Goal: Transaction & Acquisition: Purchase product/service

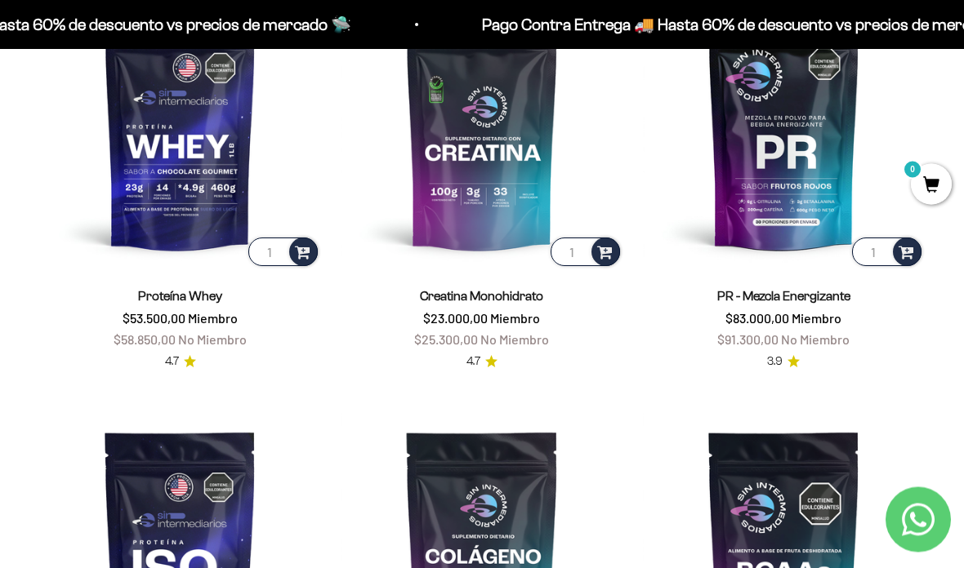
scroll to position [626, 0]
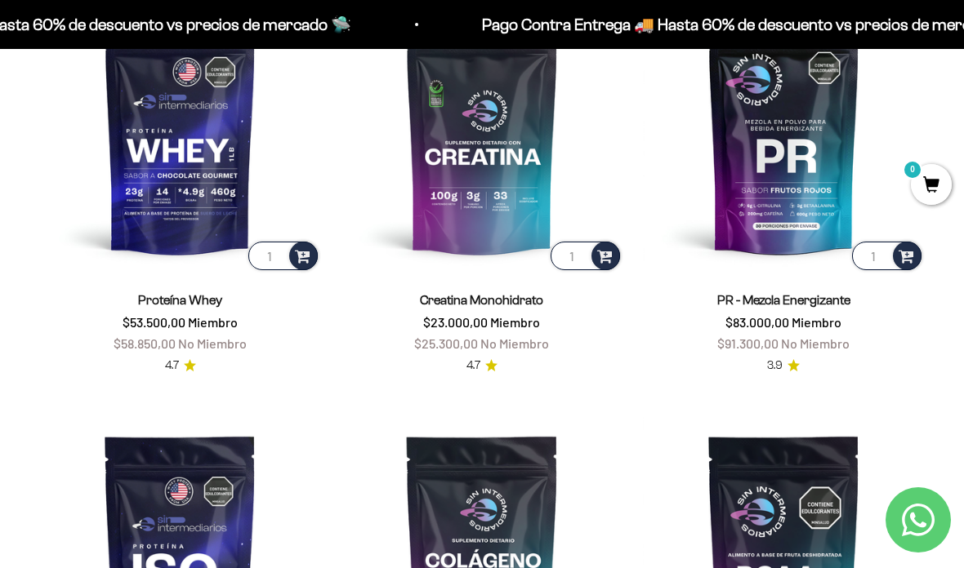
click at [179, 191] on img at bounding box center [180, 133] width 282 height 282
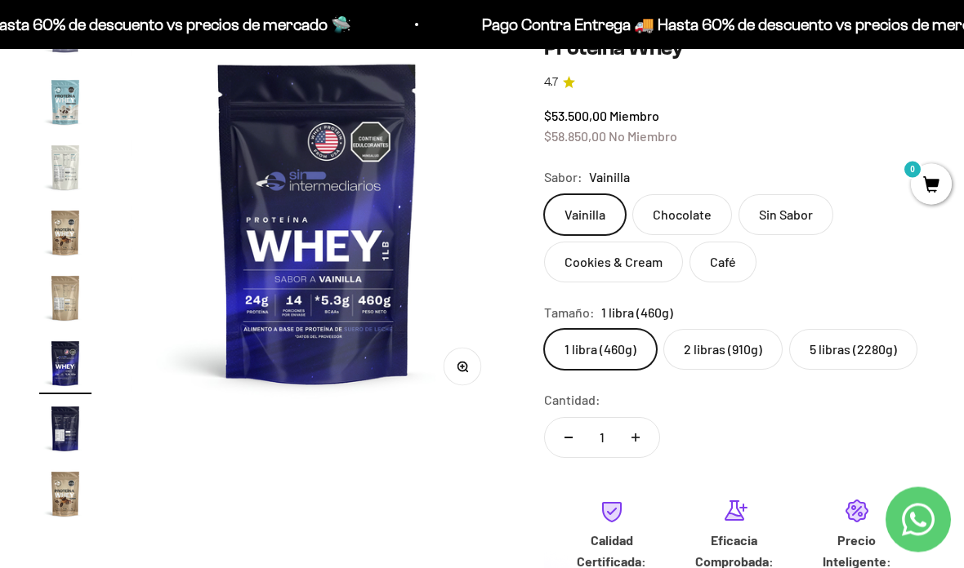
scroll to position [175, 0]
click at [872, 359] on label "5 libras (2280g)" at bounding box center [853, 349] width 128 height 41
click at [544, 329] on input "5 libras (2280g)" at bounding box center [543, 328] width 1 height 1
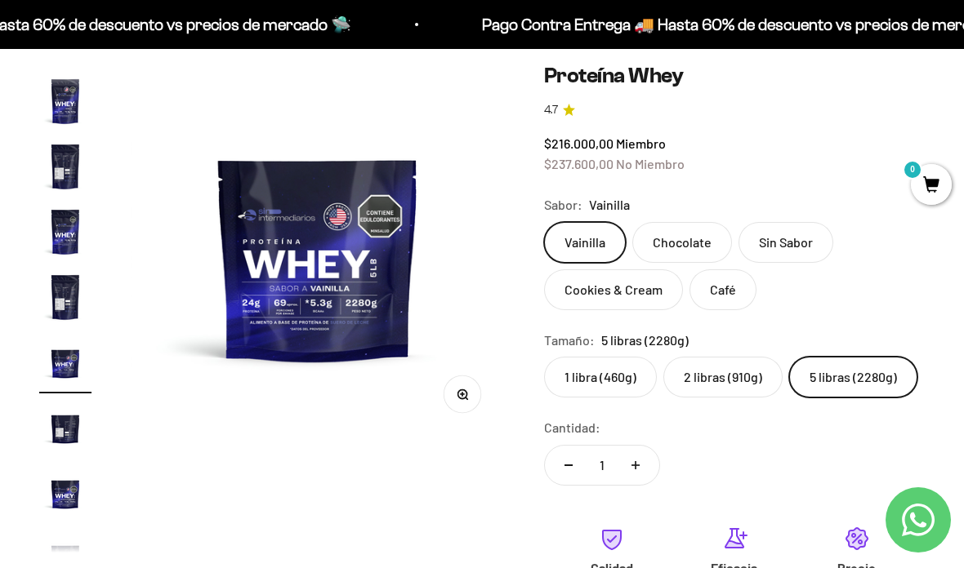
click at [56, 420] on img "Ir al artículo 11" at bounding box center [65, 428] width 52 height 52
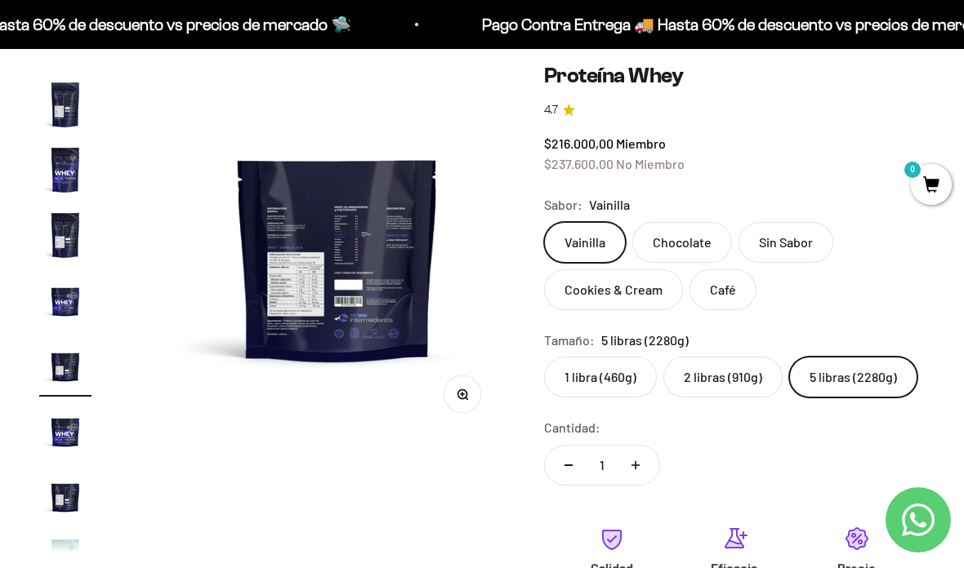
scroll to position [0, 3837]
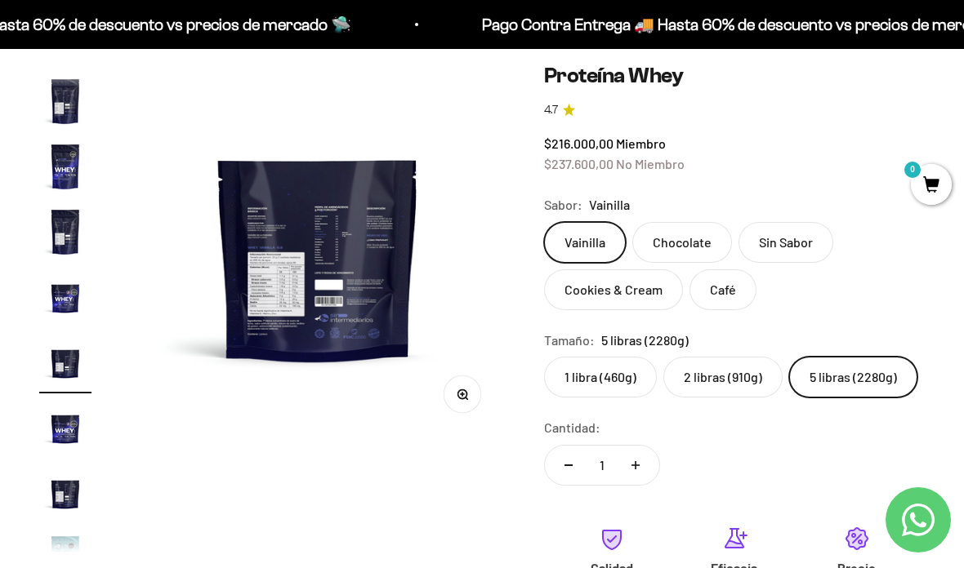
click at [290, 301] on img at bounding box center [318, 250] width 374 height 374
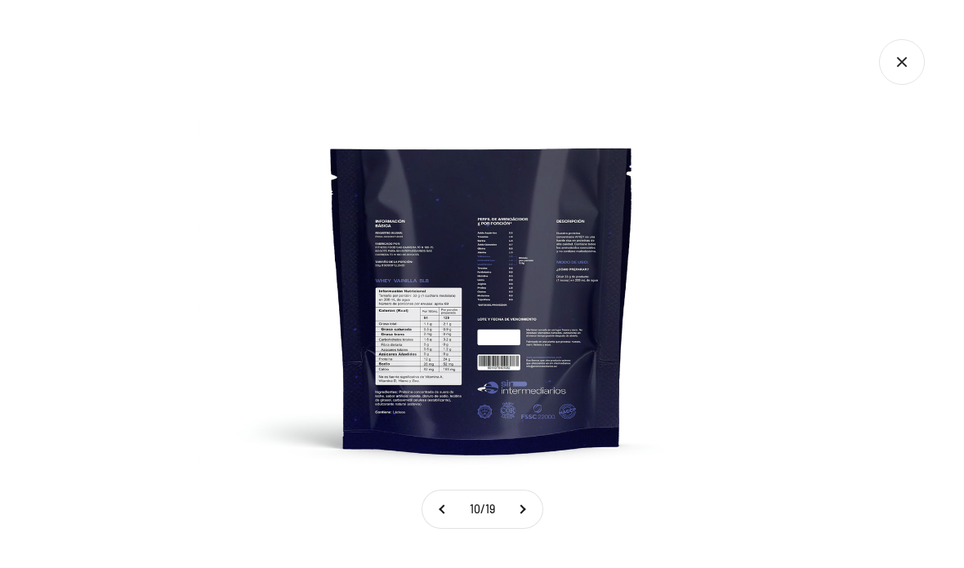
click at [312, 98] on img at bounding box center [482, 284] width 568 height 568
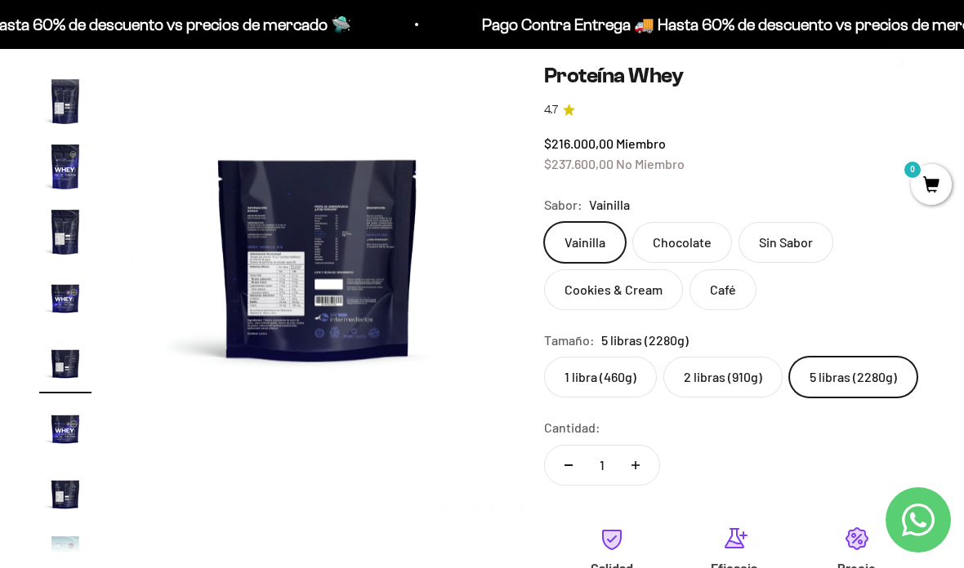
click at [904, 69] on icon "Cerrar galería" at bounding box center [902, 62] width 46 height 46
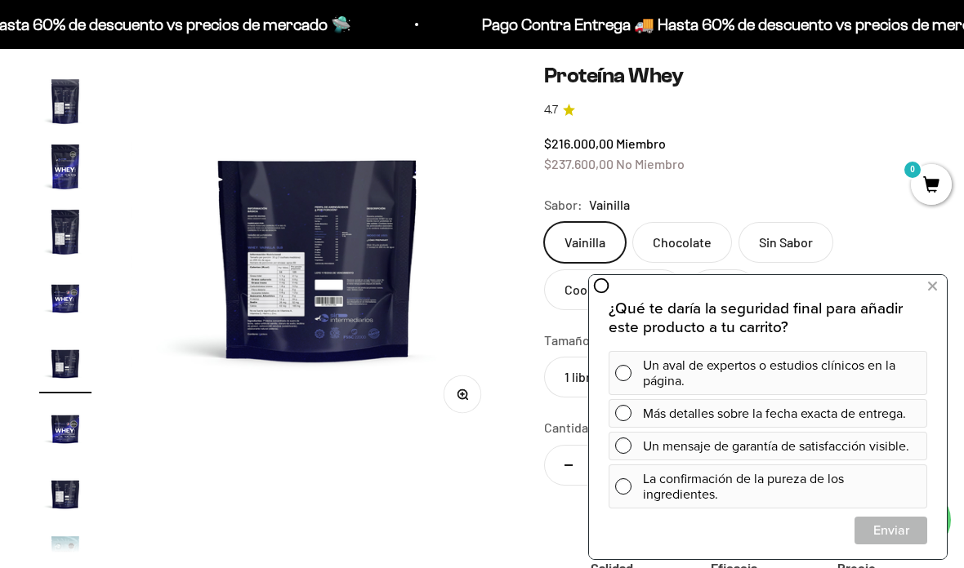
click at [760, 369] on div "Un aval de expertos o estudios clínicos en la página." at bounding box center [782, 373] width 278 height 44
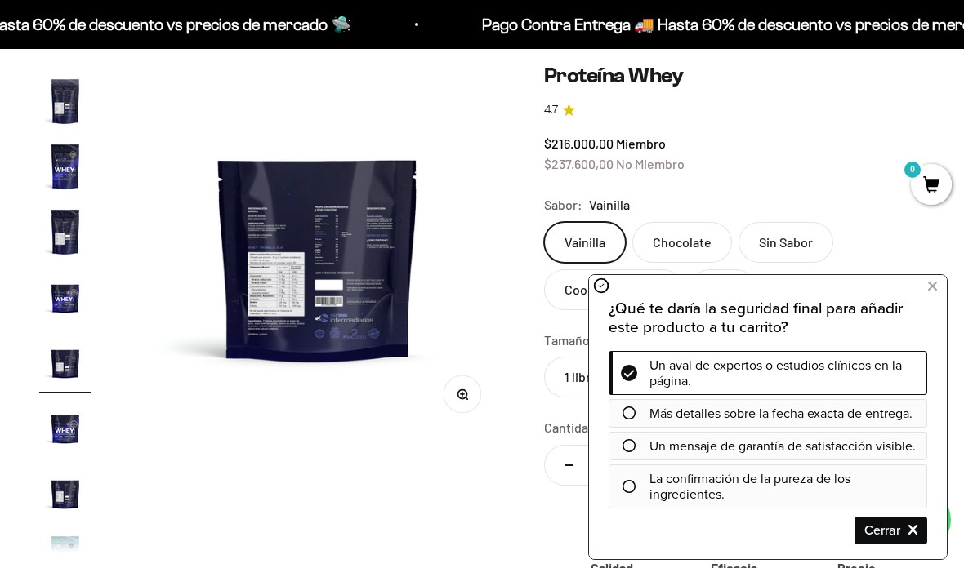
click at [889, 530] on span "Cerrar" at bounding box center [890, 531] width 69 height 28
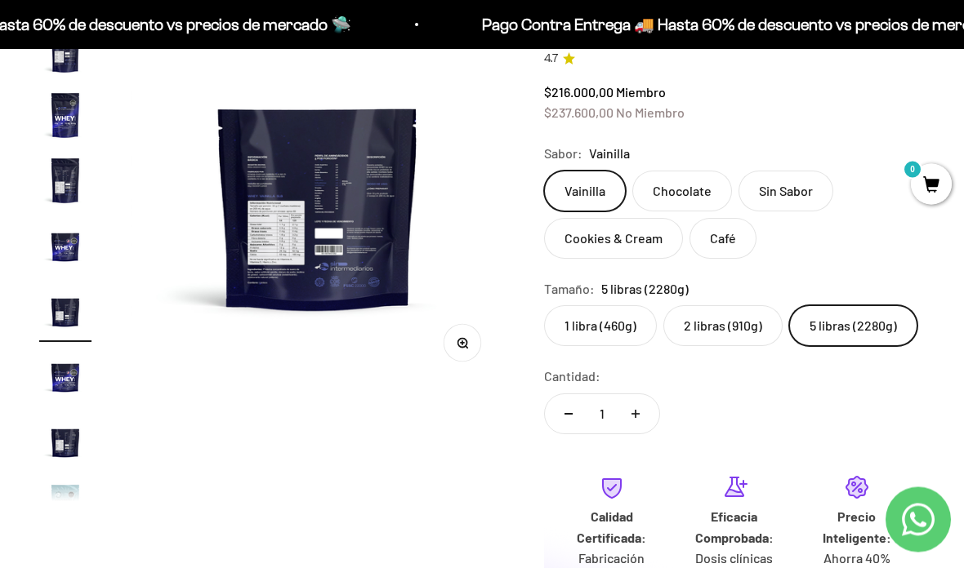
scroll to position [198, 0]
click at [350, 179] on img at bounding box center [318, 198] width 374 height 374
click at [328, 211] on img at bounding box center [318, 198] width 374 height 374
click at [307, 261] on img at bounding box center [318, 198] width 374 height 374
click at [324, 230] on img at bounding box center [318, 198] width 374 height 374
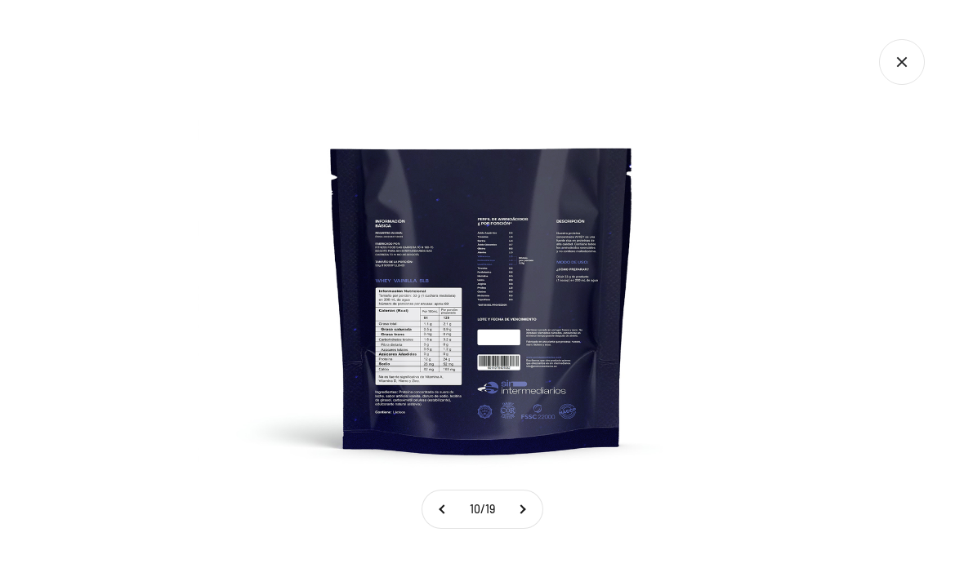
click at [898, 60] on icon "Cerrar galería" at bounding box center [902, 62] width 46 height 46
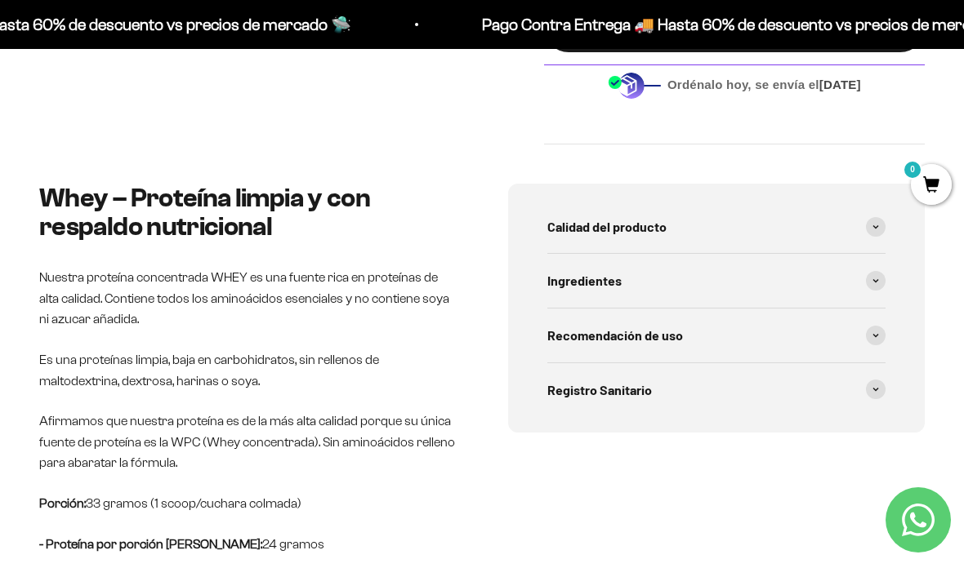
scroll to position [836, 0]
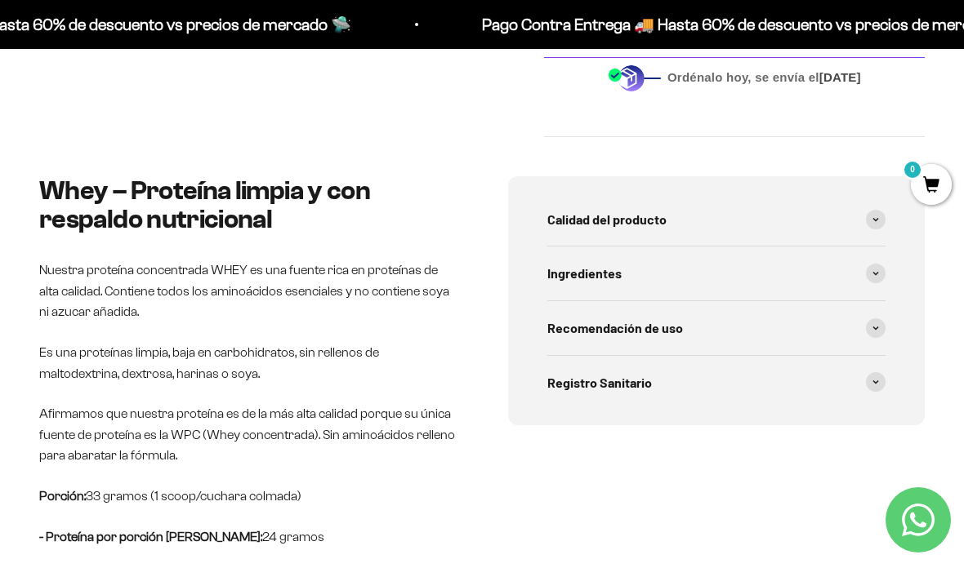
click at [599, 263] on span "Ingredientes" at bounding box center [584, 273] width 74 height 21
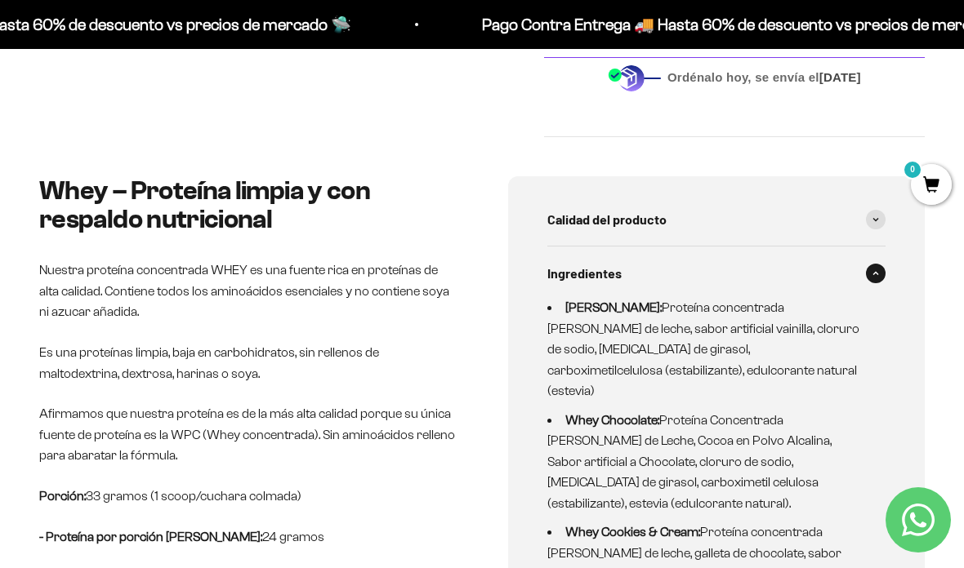
click at [716, 193] on div "Calidad del producto" at bounding box center [716, 220] width 338 height 54
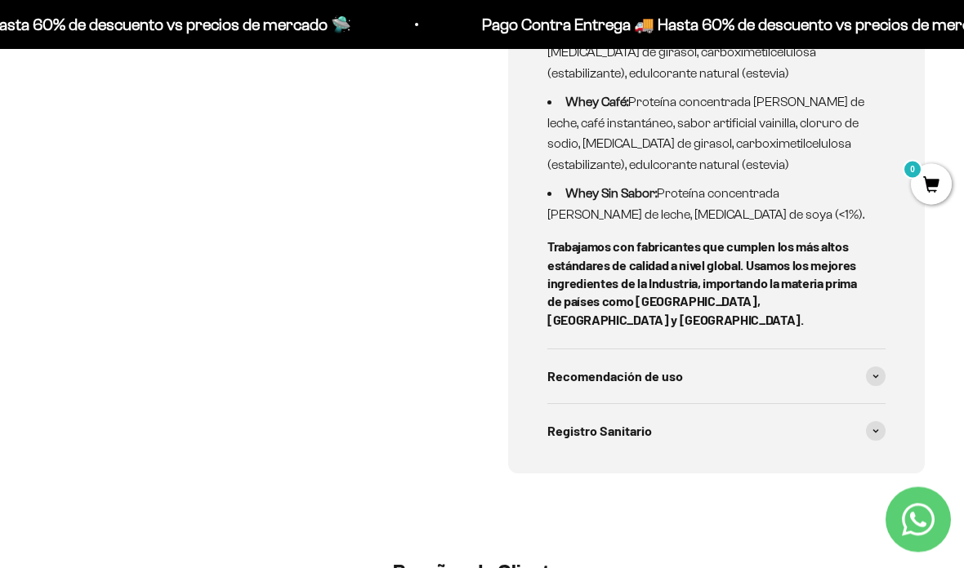
scroll to position [1545, 0]
click at [718, 283] on details "Ingredientes Whey Vainilla: Proteína concentrada de suero de leche, sabor artif…" at bounding box center [716, 26] width 338 height 645
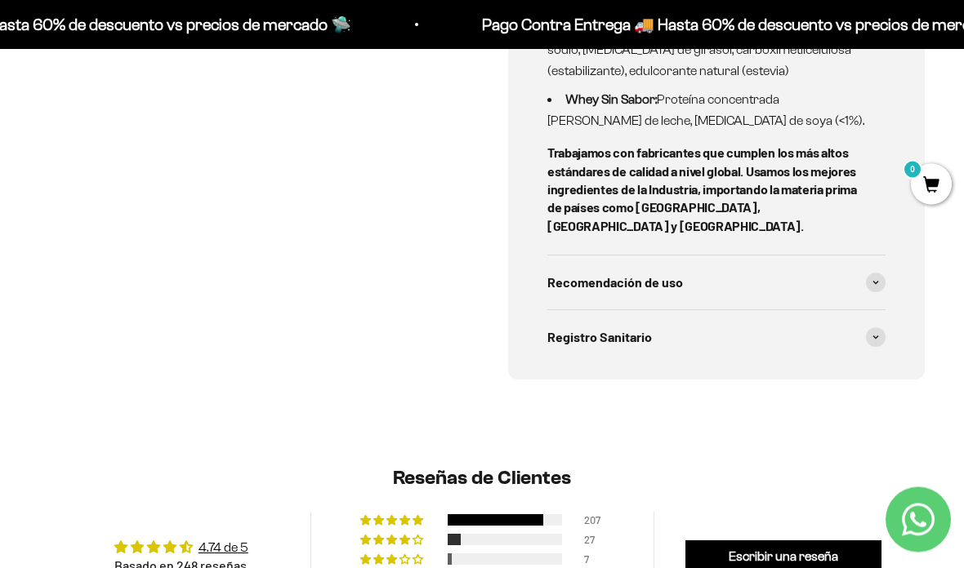
scroll to position [1638, 0]
click at [662, 310] on div "Registro Sanitario" at bounding box center [716, 337] width 338 height 54
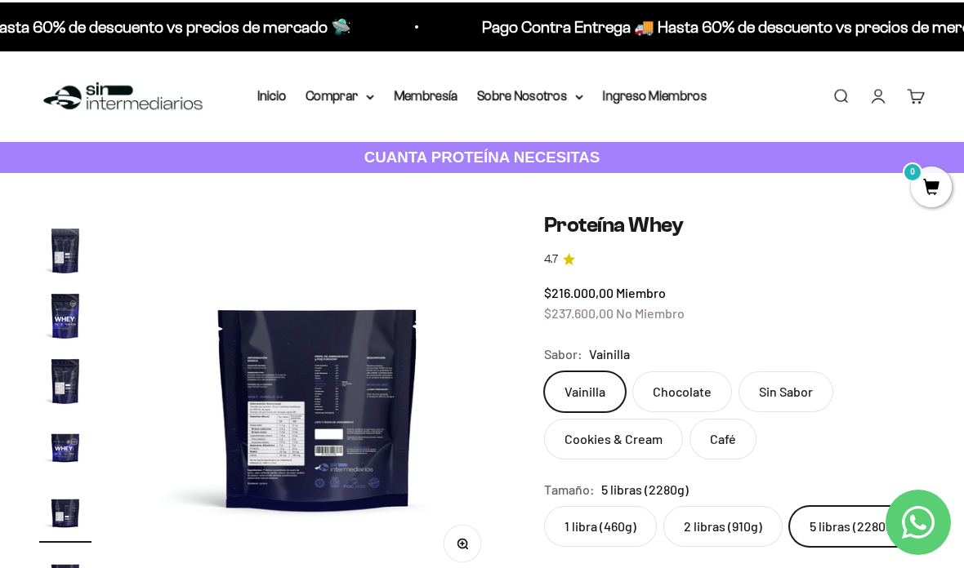
scroll to position [60, 0]
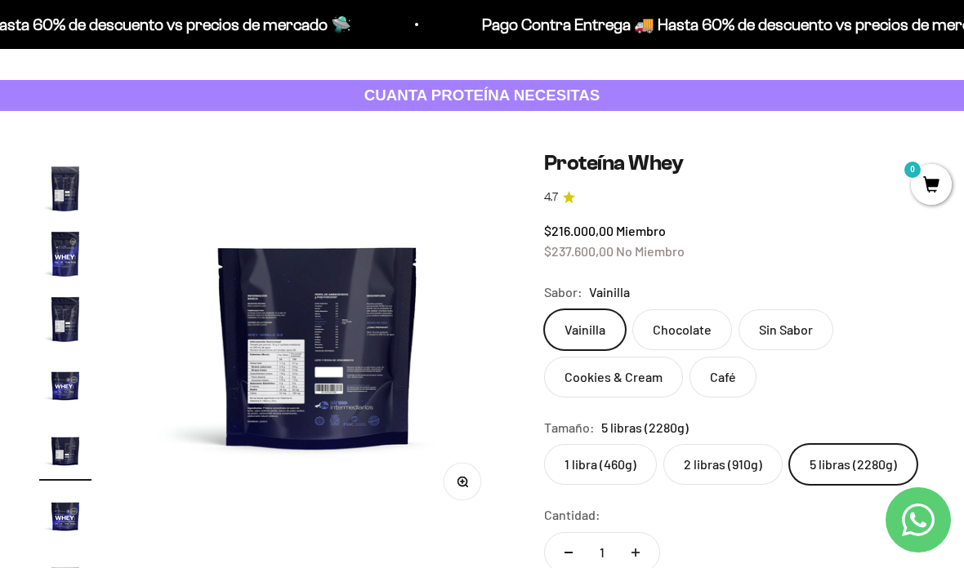
click at [289, 350] on img at bounding box center [318, 337] width 374 height 374
click at [309, 393] on img at bounding box center [318, 337] width 374 height 374
click at [472, 478] on button "Zoom" at bounding box center [462, 482] width 37 height 37
click at [66, 188] on img "Ir al artículo 7" at bounding box center [65, 189] width 52 height 52
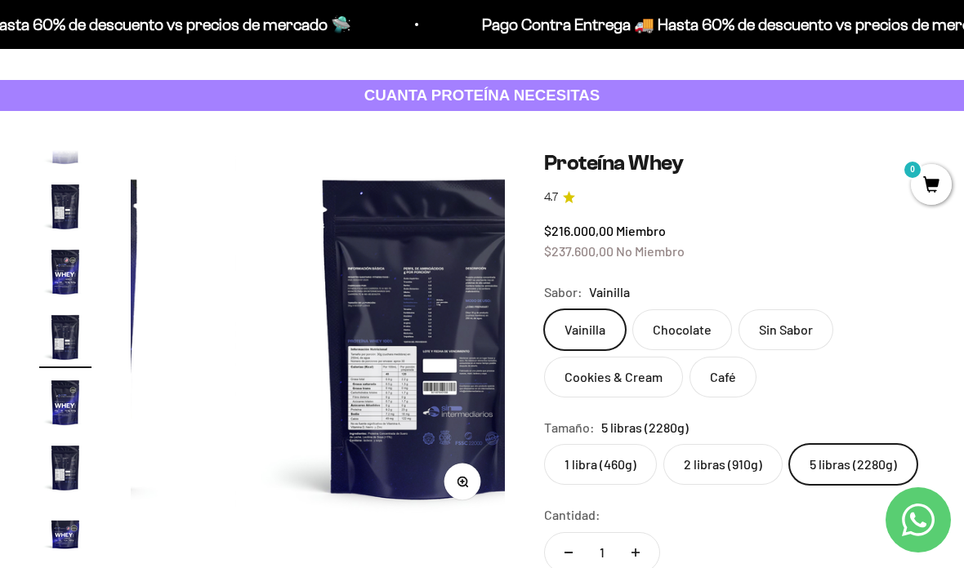
scroll to position [0, 2303]
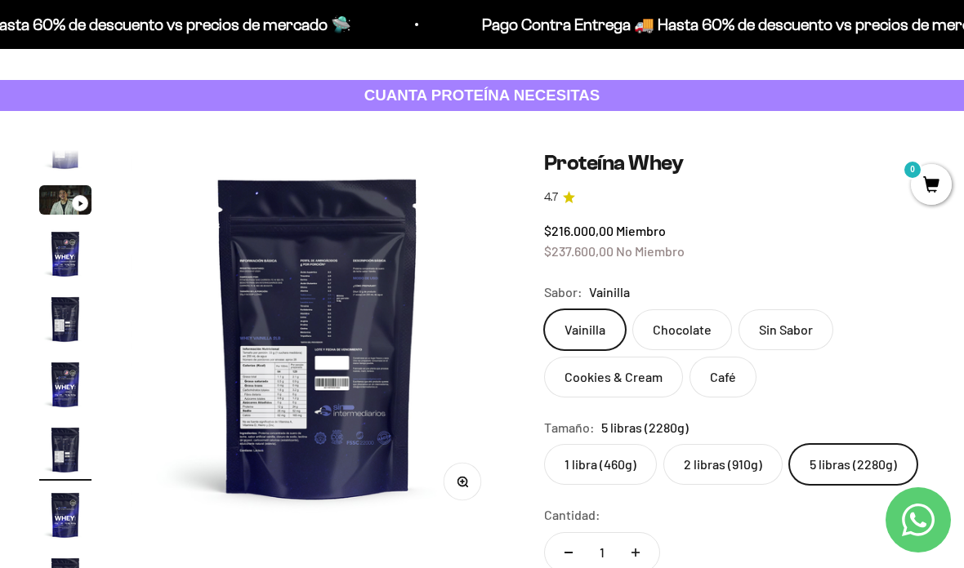
click at [286, 327] on img at bounding box center [318, 337] width 374 height 374
click at [323, 390] on img at bounding box center [318, 337] width 374 height 374
click at [469, 473] on button "Zoom" at bounding box center [462, 482] width 37 height 37
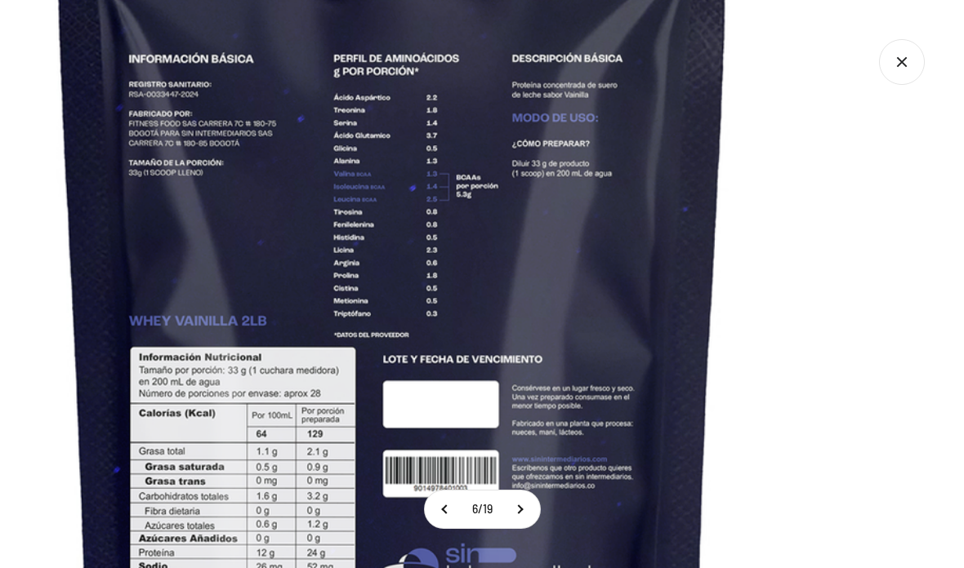
click at [194, 15] on img at bounding box center [393, 317] width 1266 height 1266
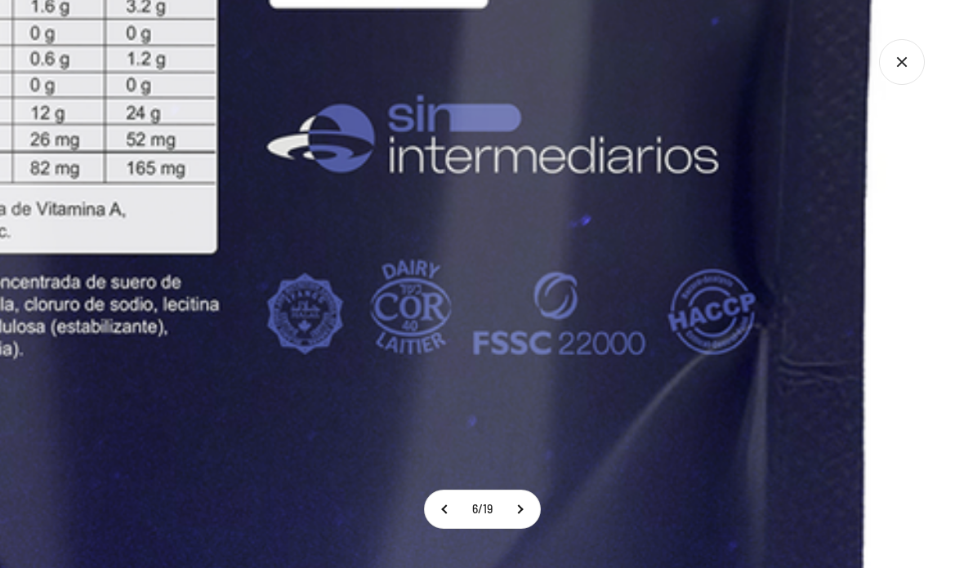
click at [900, 63] on icon "Cerrar galería" at bounding box center [901, 61] width 9 height 9
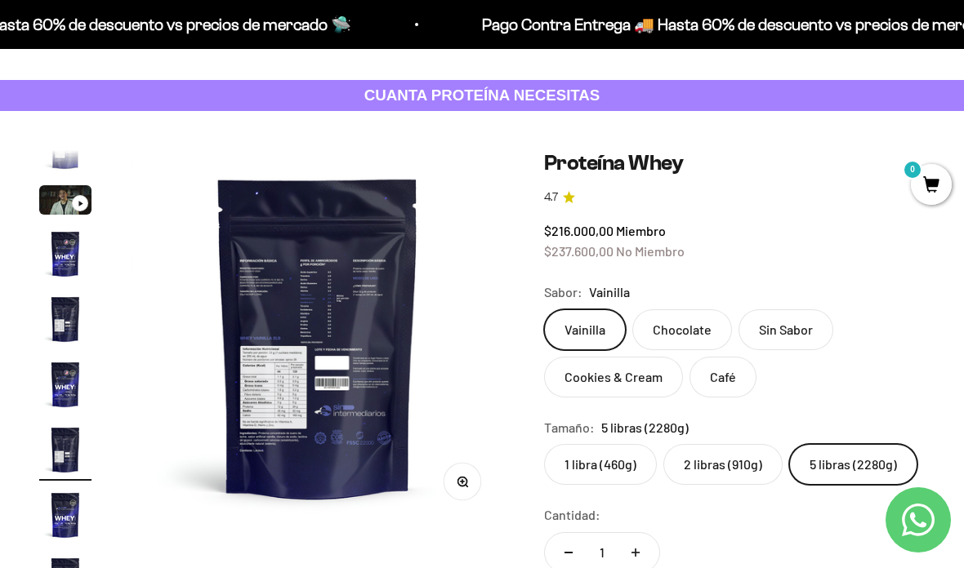
click at [309, 308] on img at bounding box center [318, 337] width 374 height 374
click at [332, 368] on img at bounding box center [318, 337] width 374 height 374
click at [459, 477] on icon "button" at bounding box center [462, 481] width 11 height 11
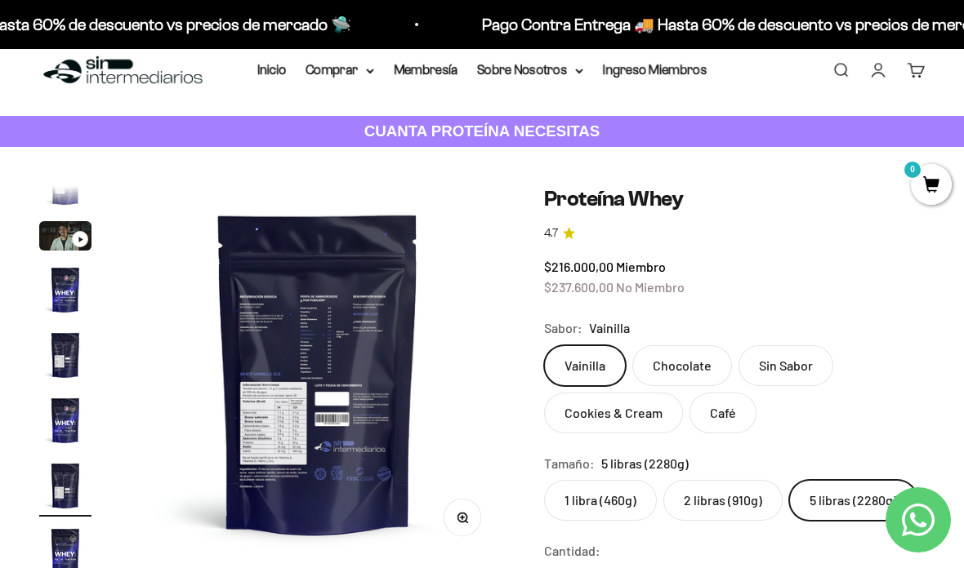
scroll to position [20, 0]
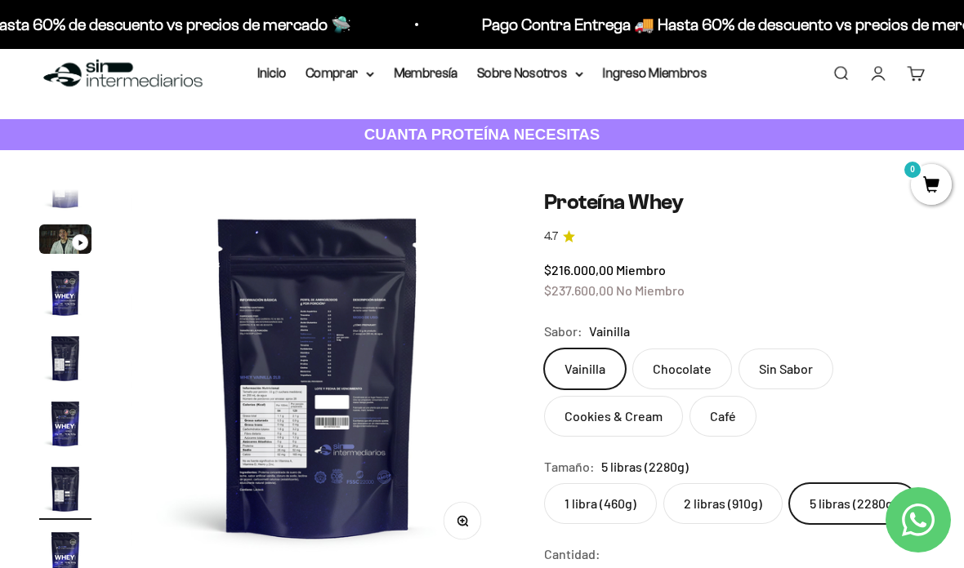
click at [264, 337] on img at bounding box center [318, 376] width 374 height 374
click at [266, 330] on img at bounding box center [318, 376] width 374 height 374
click at [467, 515] on button "Zoom" at bounding box center [462, 521] width 37 height 37
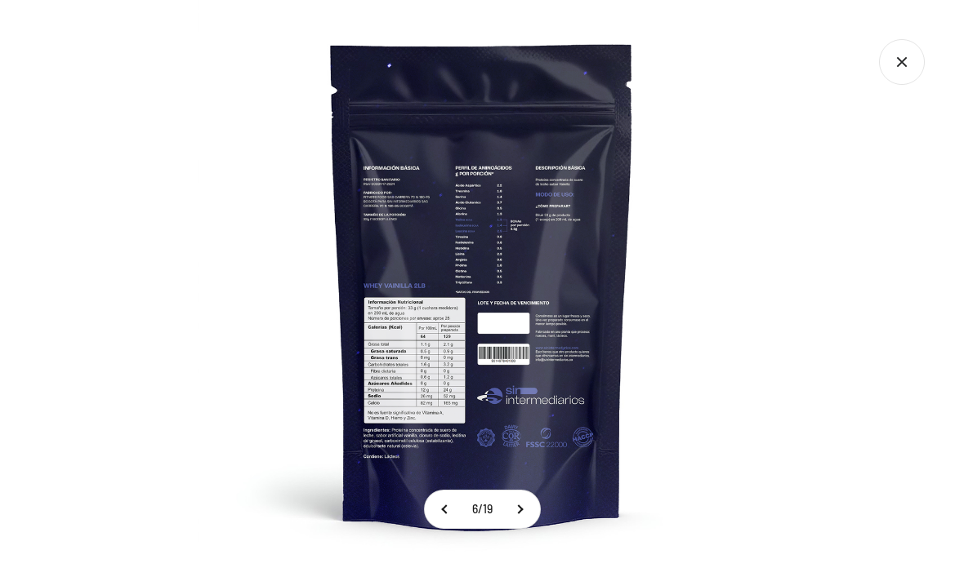
click at [898, 60] on icon "Cerrar galería" at bounding box center [902, 62] width 46 height 46
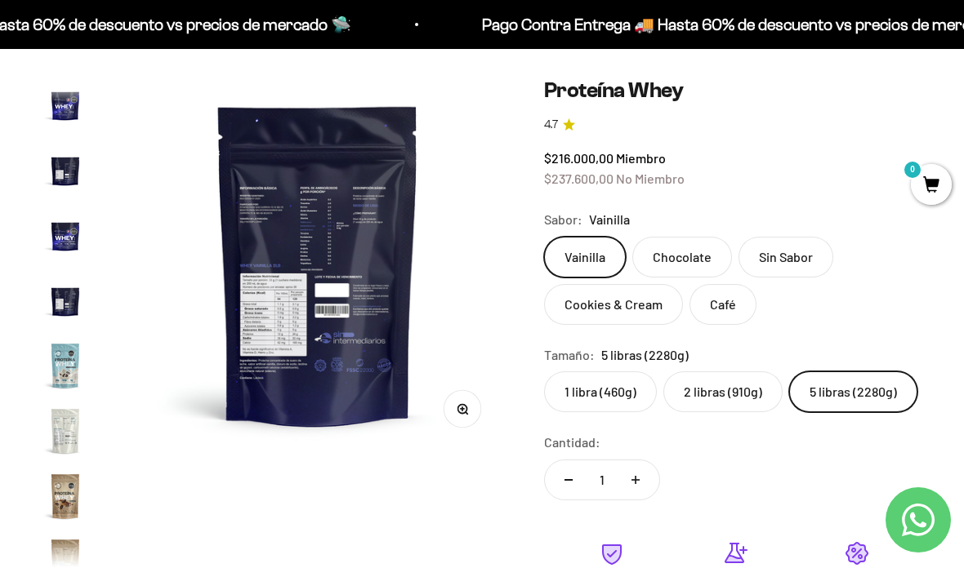
scroll to position [564, 0]
click at [56, 234] on img "Ir al artículo 12" at bounding box center [65, 235] width 52 height 52
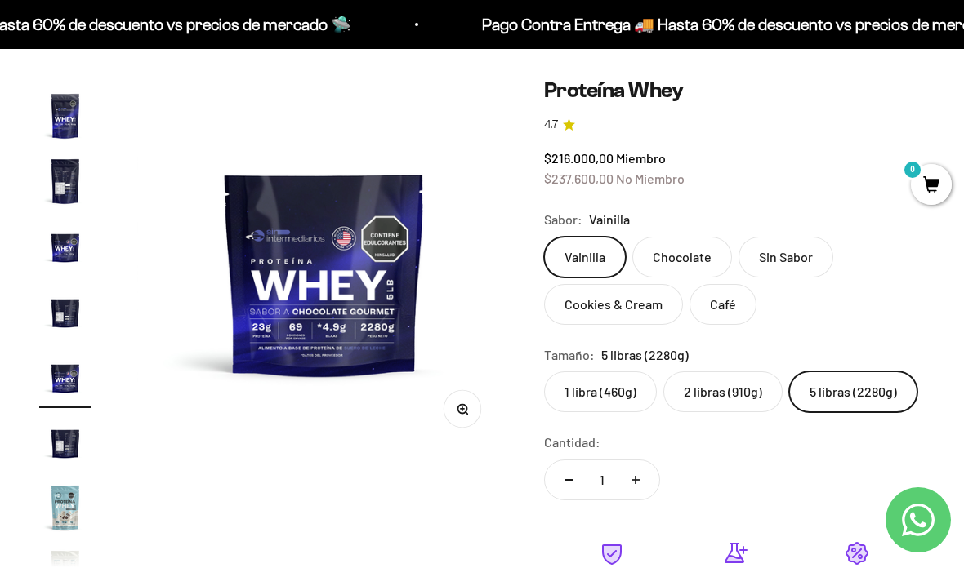
scroll to position [0, 4221]
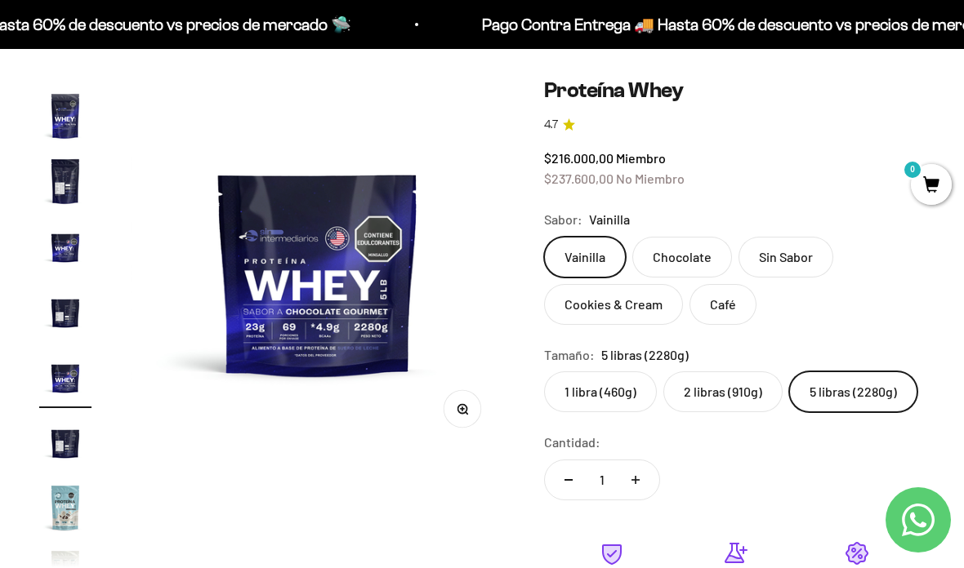
click at [62, 246] on img "Ir al artículo 10" at bounding box center [65, 247] width 52 height 52
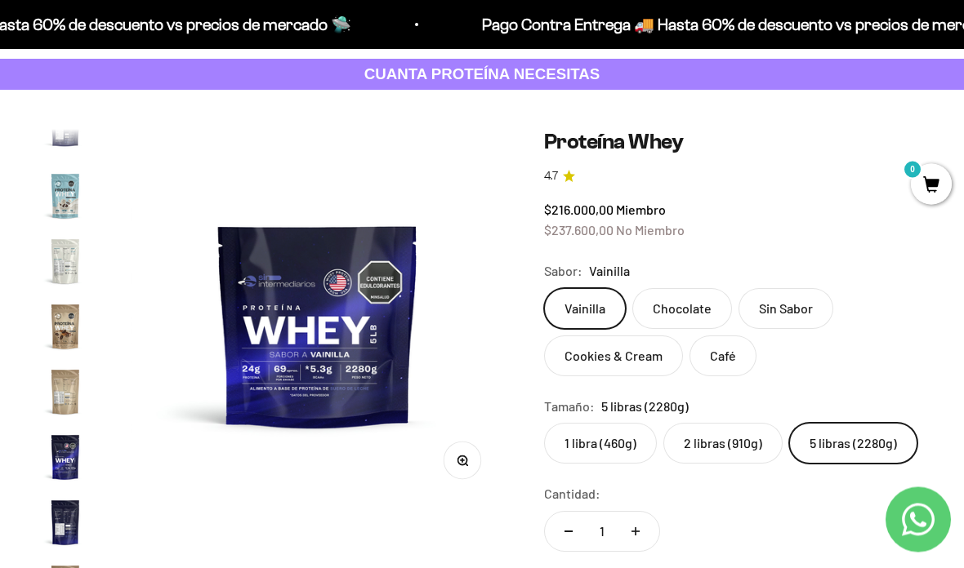
scroll to position [100, 0]
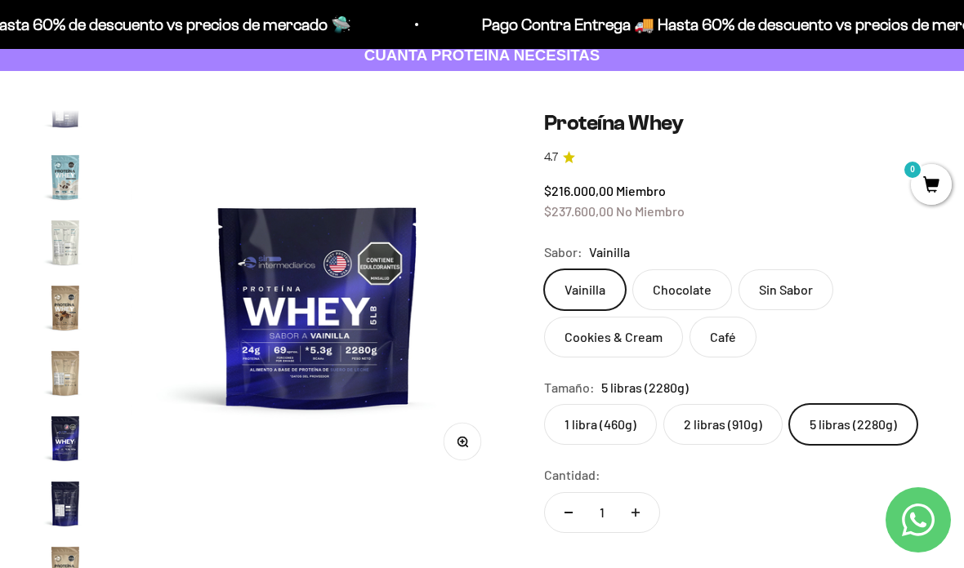
click at [719, 417] on label "2 libras (910g)" at bounding box center [722, 424] width 119 height 41
click at [544, 404] on input "2 libras (910g)" at bounding box center [543, 403] width 1 height 1
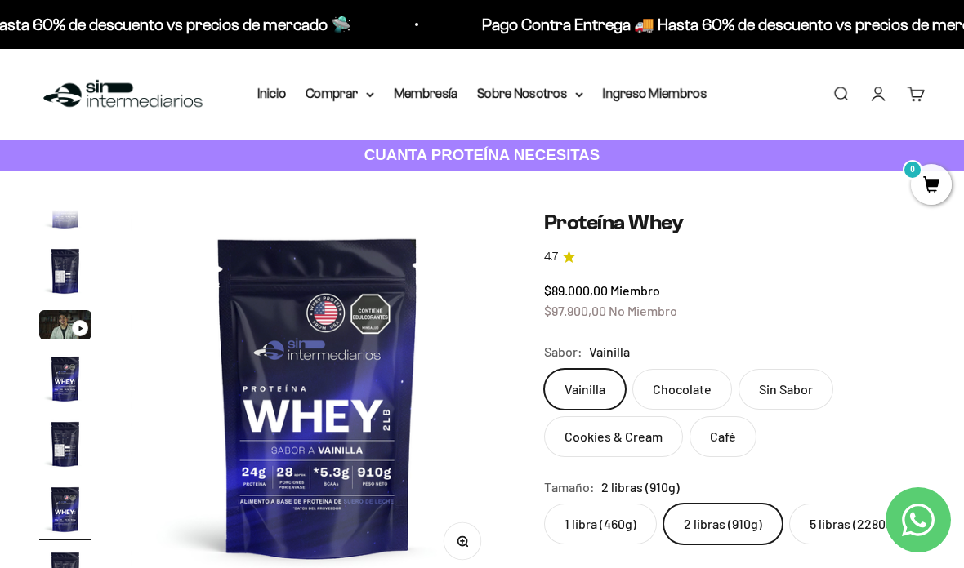
click at [876, 91] on link "Iniciar sesión" at bounding box center [878, 94] width 18 height 18
click at [872, 91] on link "Iniciar sesión" at bounding box center [878, 94] width 18 height 18
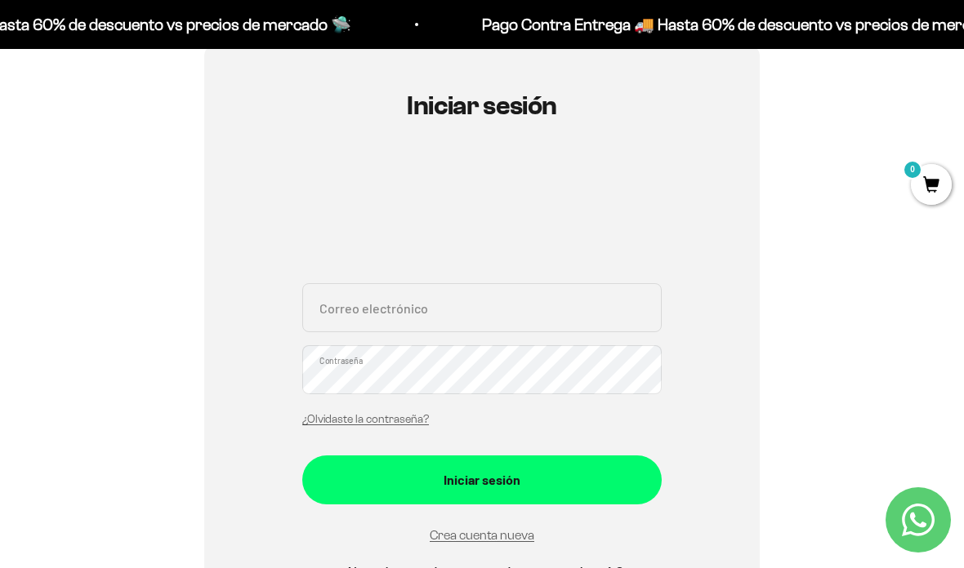
scroll to position [161, 0]
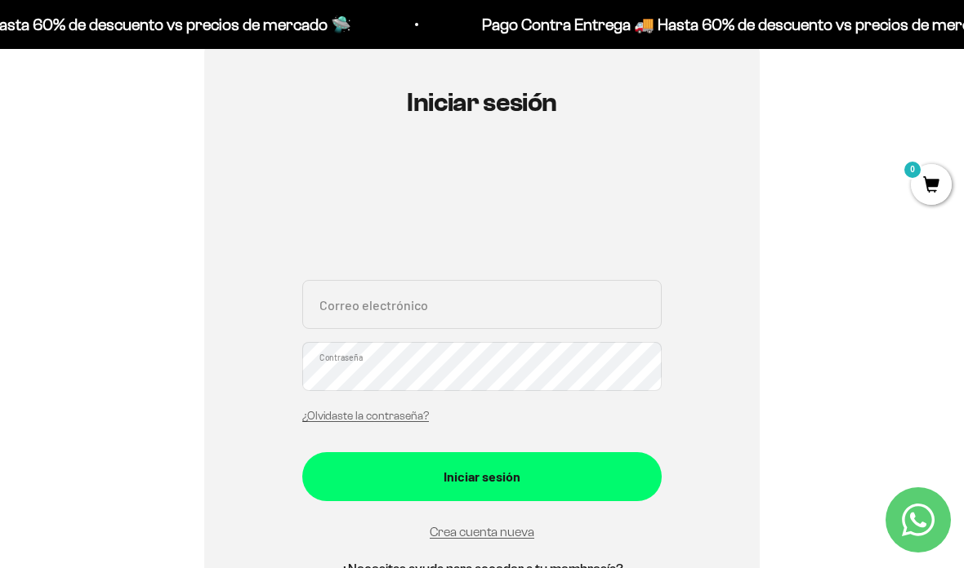
click at [538, 319] on input "Correo electrónico" at bounding box center [481, 304] width 359 height 49
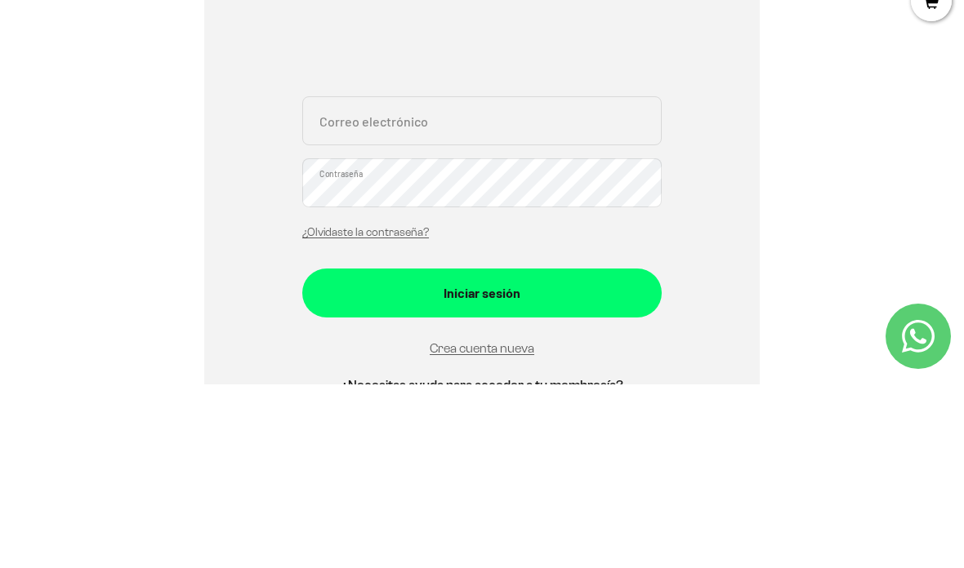
type input "ccairascosalazar@gmail.com"
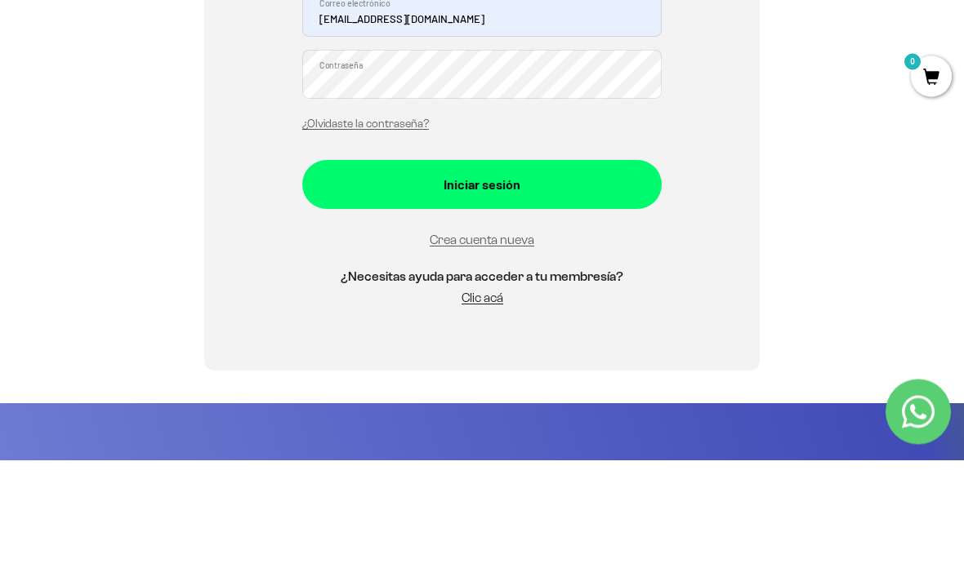
click at [586, 283] on div "Iniciar sesión" at bounding box center [482, 293] width 294 height 21
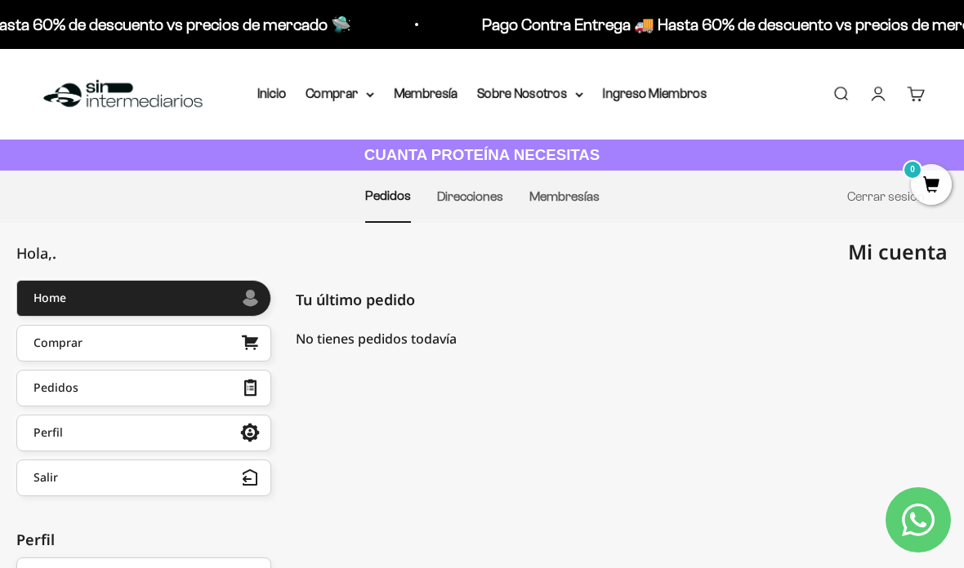
click at [270, 88] on link "Inicio" at bounding box center [271, 94] width 29 height 14
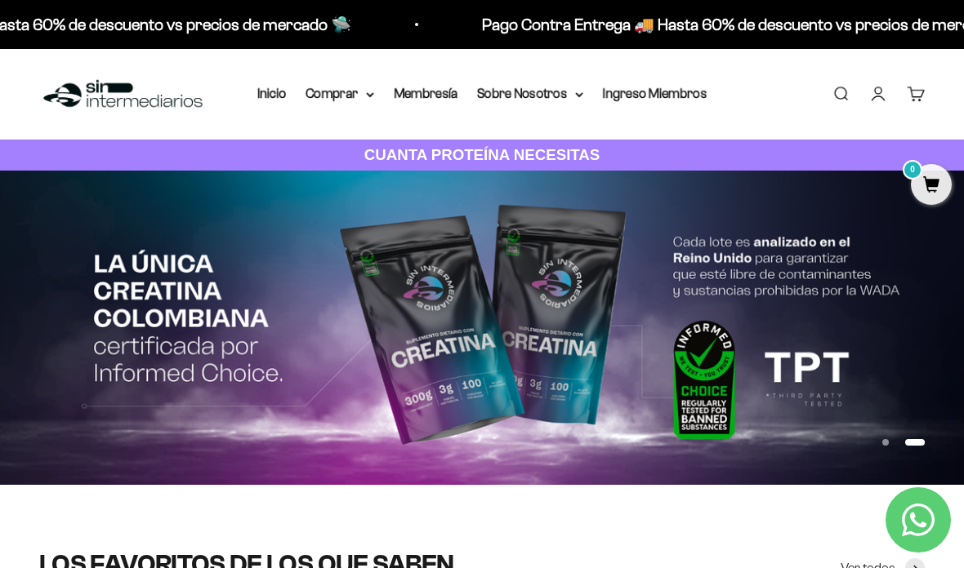
click at [561, 372] on img at bounding box center [482, 328] width 964 height 314
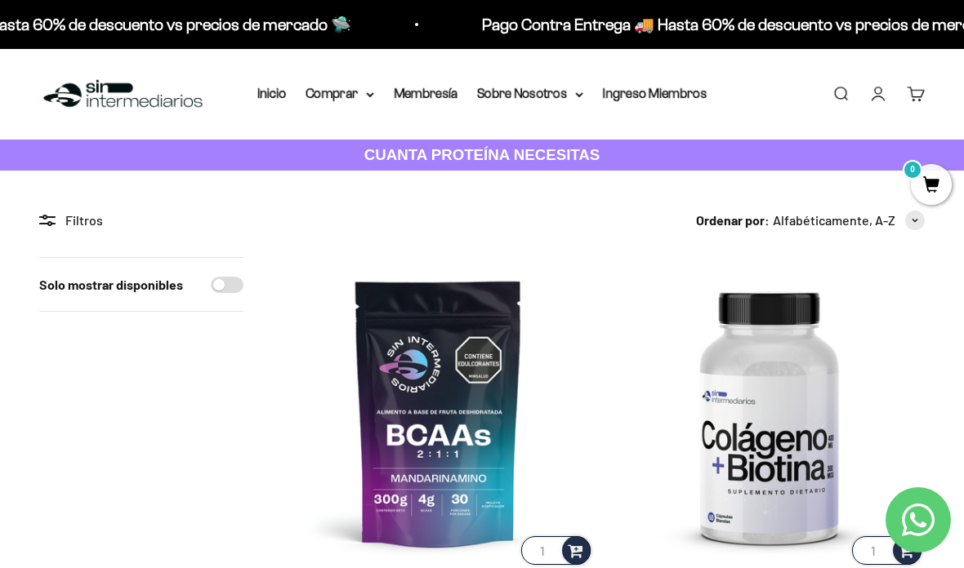
click at [270, 99] on link "Inicio" at bounding box center [271, 94] width 29 height 14
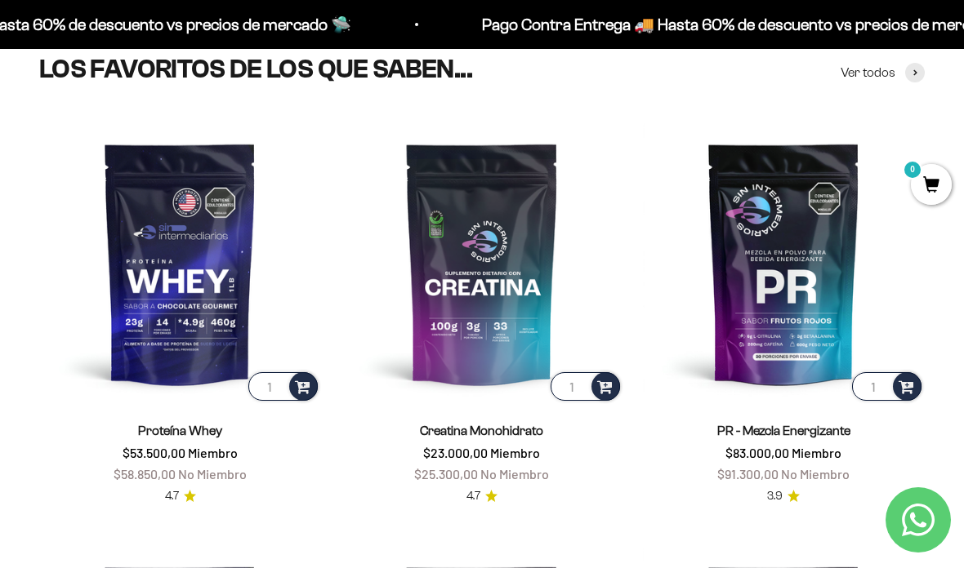
scroll to position [498, 0]
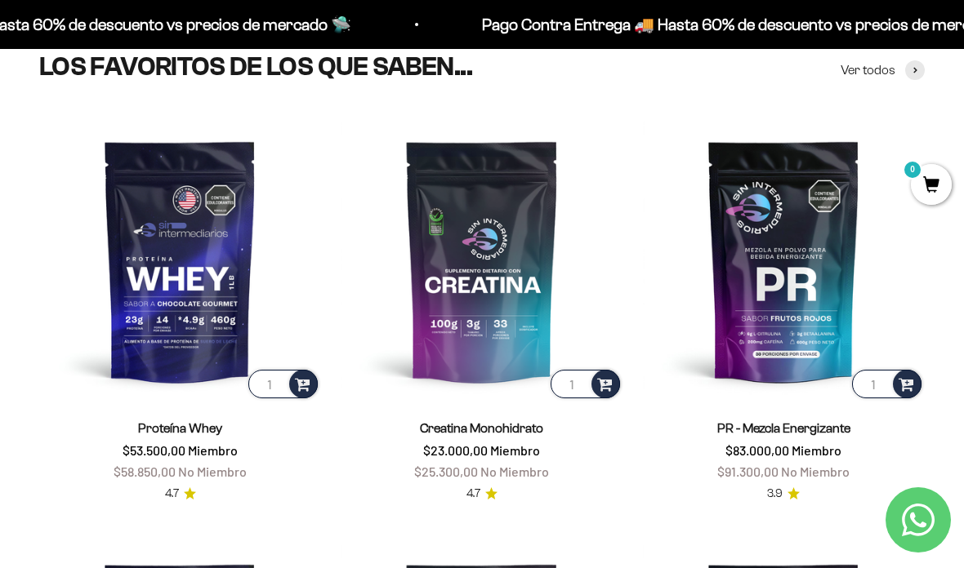
click at [198, 367] on img at bounding box center [180, 261] width 282 height 282
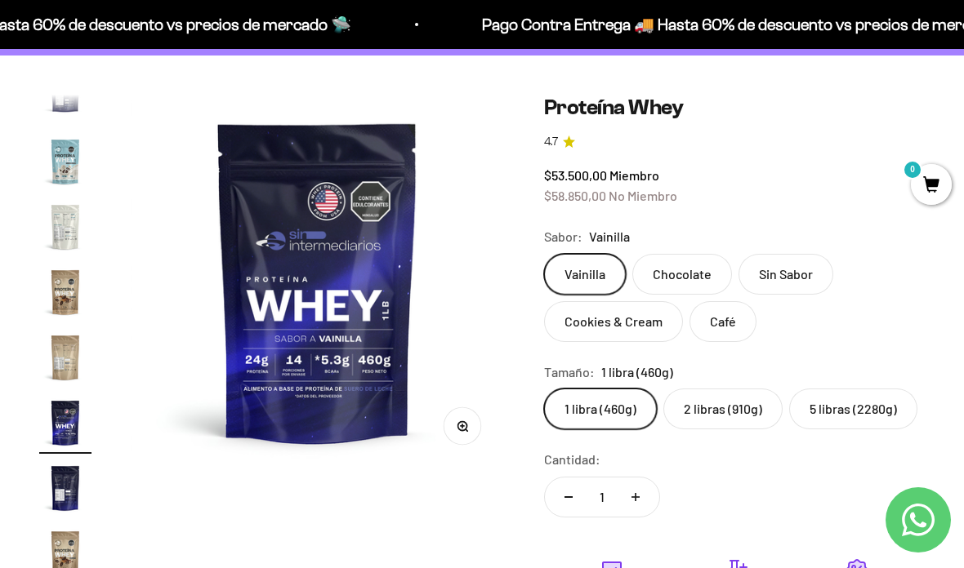
scroll to position [140, 0]
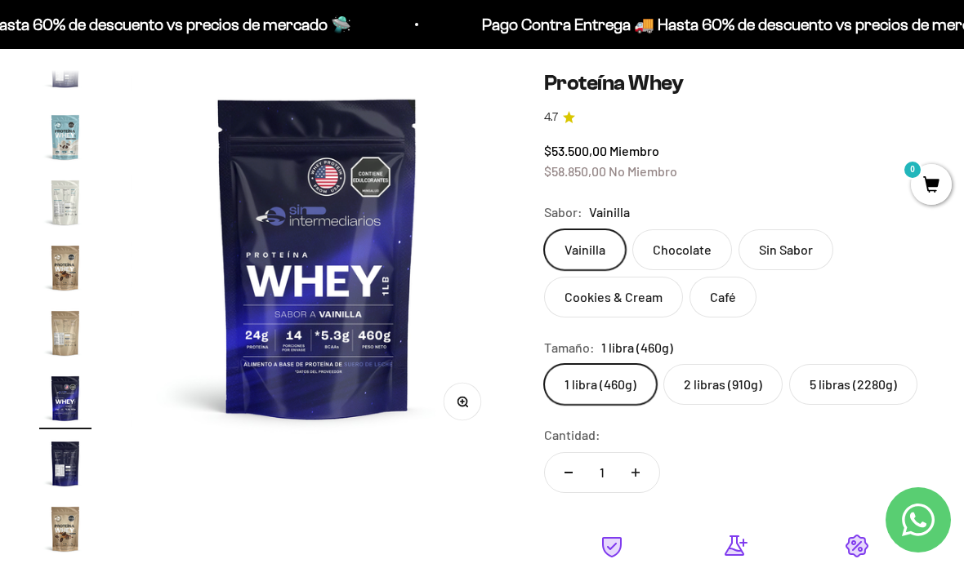
click at [724, 381] on label "2 libras (910g)" at bounding box center [722, 384] width 119 height 41
click at [544, 364] on input "2 libras (910g)" at bounding box center [543, 363] width 1 height 1
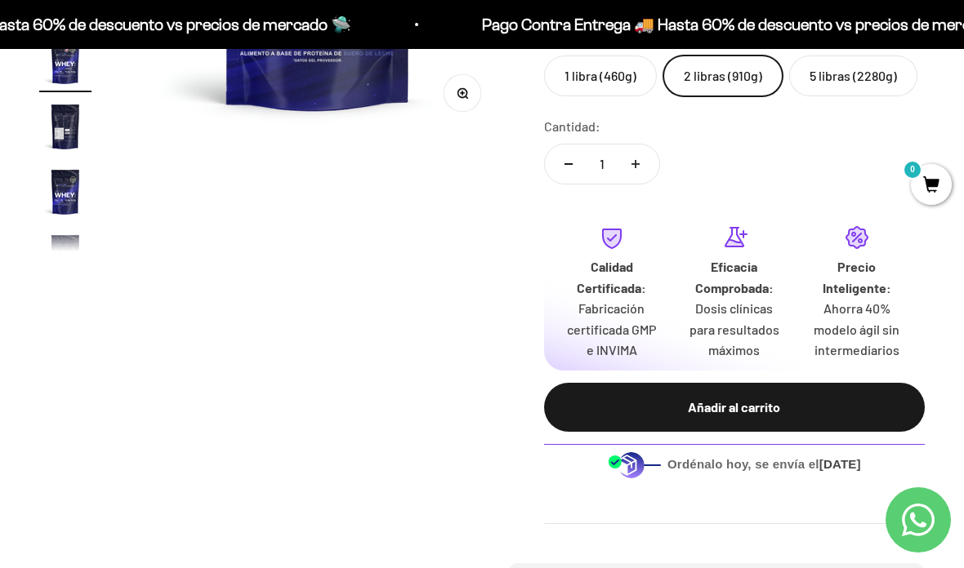
scroll to position [450, 0]
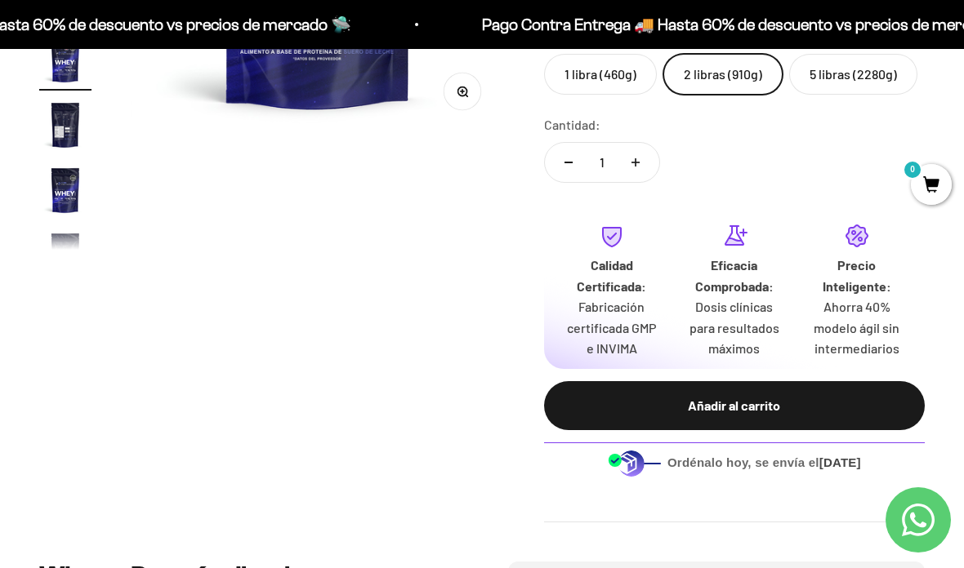
click at [765, 395] on div "Añadir al carrito" at bounding box center [734, 405] width 315 height 21
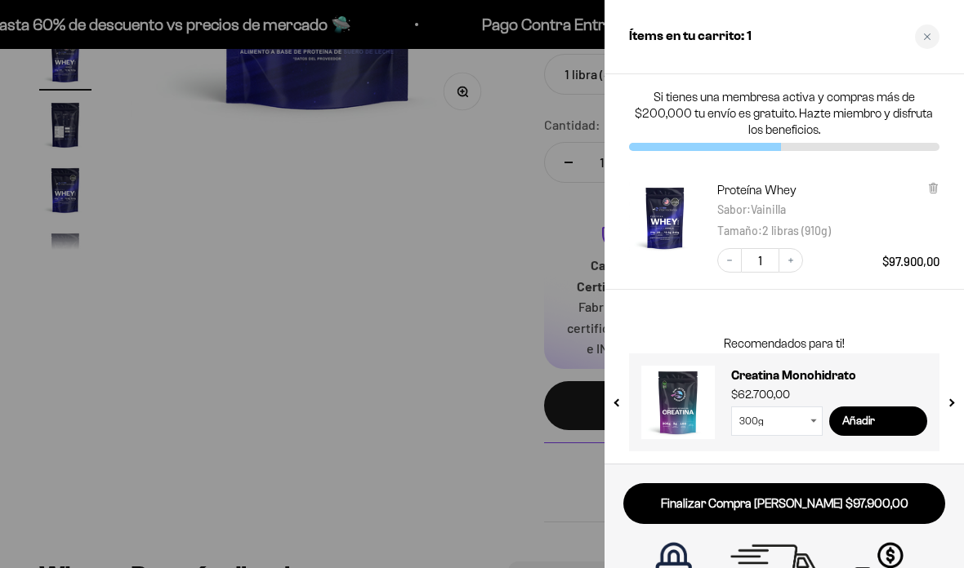
click at [927, 43] on div "Close cart" at bounding box center [927, 37] width 25 height 25
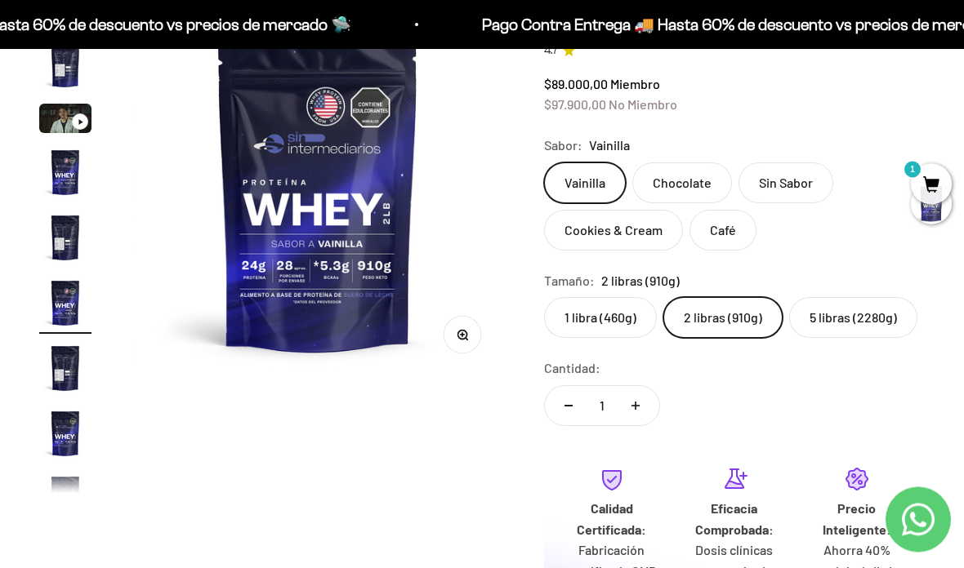
scroll to position [228, 0]
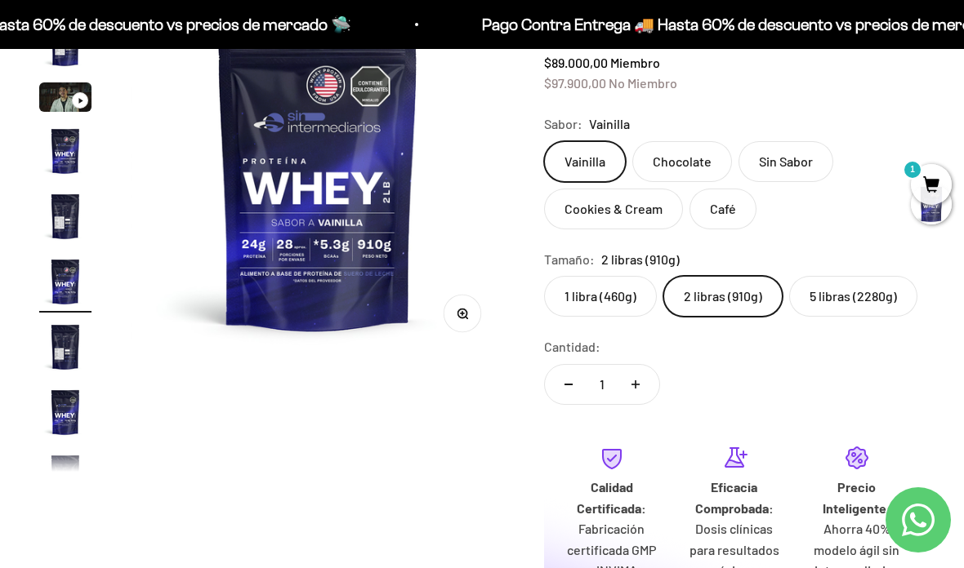
click at [838, 289] on label "5 libras (2280g)" at bounding box center [853, 296] width 128 height 41
click at [544, 276] on input "5 libras (2280g)" at bounding box center [543, 275] width 1 height 1
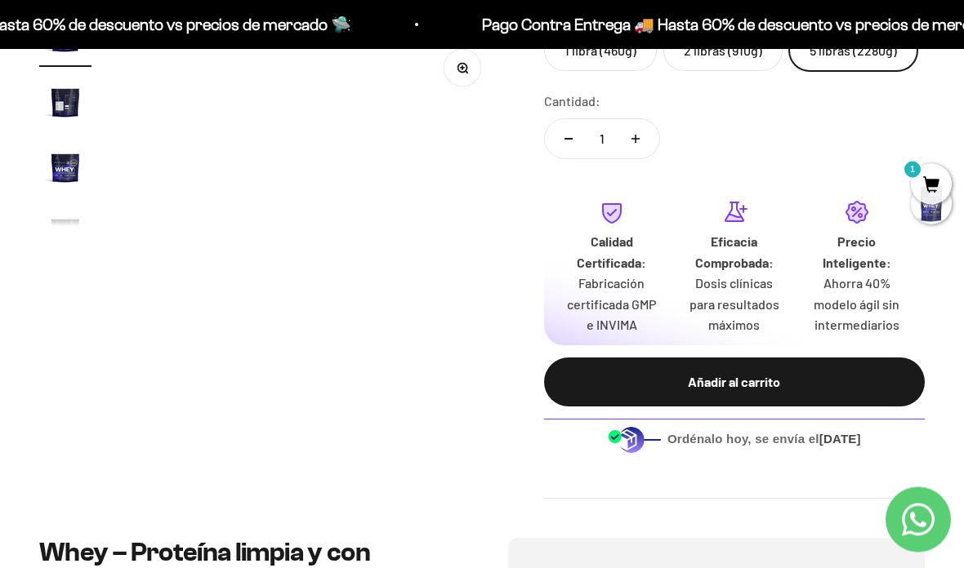
scroll to position [474, 0]
click at [810, 385] on button "Añadir al carrito" at bounding box center [734, 382] width 381 height 49
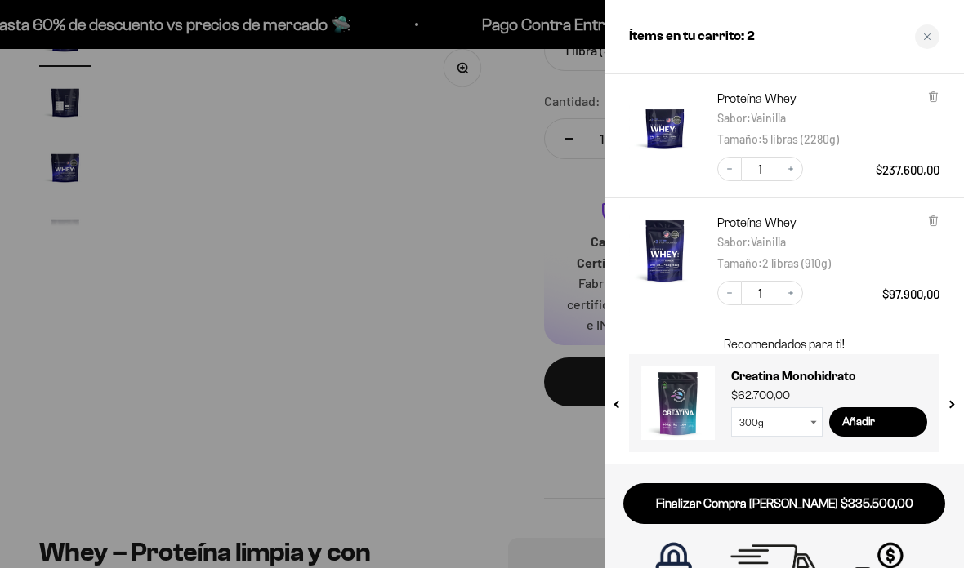
scroll to position [58, 0]
click at [791, 509] on link "Finalizar Compra [PERSON_NAME] $335.500,00" at bounding box center [784, 505] width 322 height 42
